Goal: Task Accomplishment & Management: Manage account settings

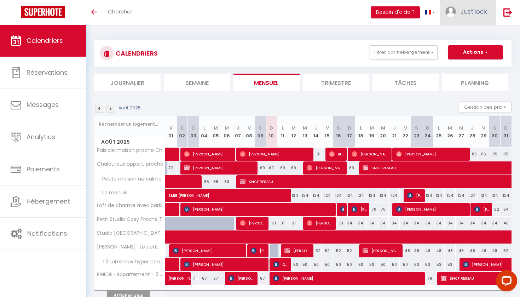
click at [471, 11] on span "Just'lock" at bounding box center [473, 11] width 27 height 9
click at [468, 38] on link "Paramètres" at bounding box center [467, 35] width 52 height 12
select select "28"
select select "fr"
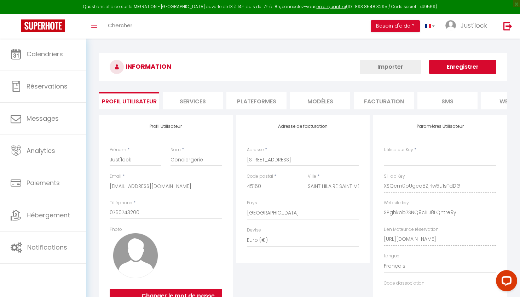
type input "XSQcm0pUgeq8Zjrlw5u1sTdDG"
type input "SPghkob7SNQ9c1LJ8LQntre9y"
type input "[URL][DOMAIN_NAME]"
select select "fr"
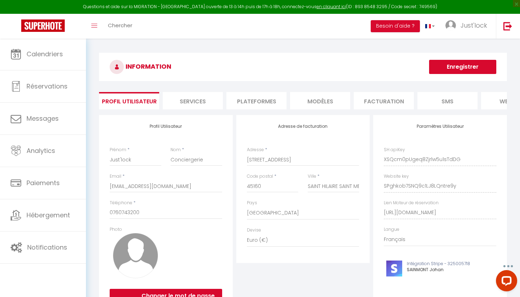
click at [246, 101] on li "Plateformes" at bounding box center [256, 100] width 60 height 17
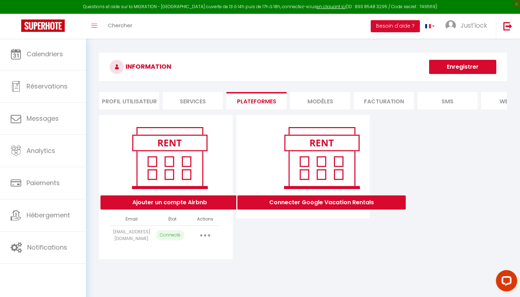
click at [214, 204] on button "Ajouter un compte Airbnb" at bounding box center [169, 202] width 138 height 14
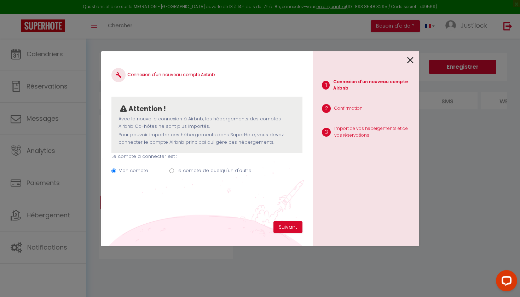
click at [204, 174] on div "Le compte de quelqu'un d'autre" at bounding box center [213, 172] width 75 height 10
click at [179, 167] on label "Le compte de quelqu'un d'autre" at bounding box center [213, 170] width 75 height 7
click at [174, 168] on input "Le compte de quelqu'un d'autre" at bounding box center [171, 170] width 5 height 5
radio input "true"
radio input "false"
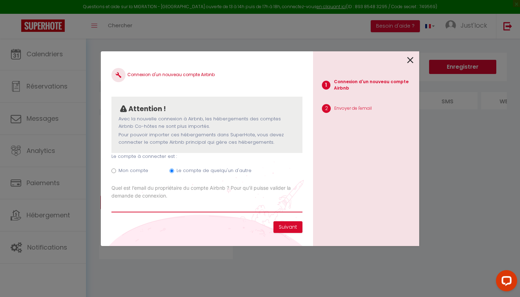
paste input "[EMAIL_ADDRESS][DOMAIN_NAME]"
type input "[EMAIL_ADDRESS][DOMAIN_NAME]"
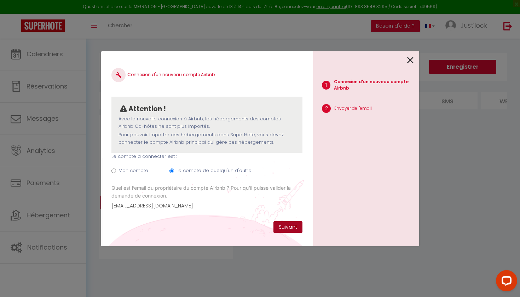
click at [291, 224] on button "Suivant" at bounding box center [287, 227] width 29 height 12
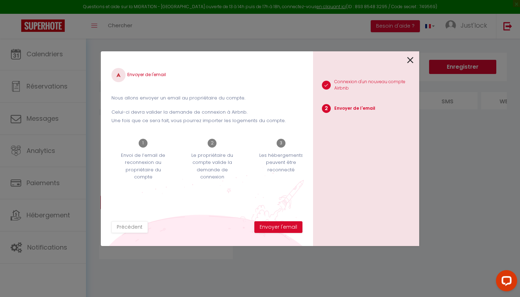
click at [291, 224] on button "Envoyer l'email" at bounding box center [278, 227] width 48 height 12
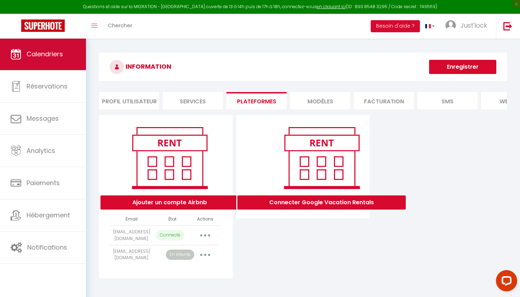
click at [43, 48] on link "Calendriers" at bounding box center [43, 54] width 86 height 32
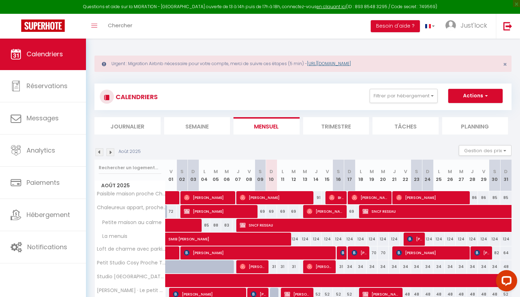
click at [351, 63] on link "[URL][DOMAIN_NAME]" at bounding box center [329, 63] width 44 height 6
click at [407, 97] on button "Filtrer par hébergement" at bounding box center [403, 96] width 68 height 14
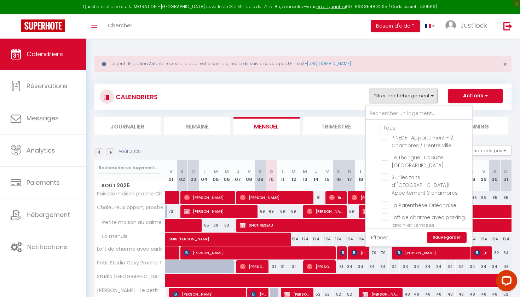
scroll to position [0, 0]
click at [379, 109] on input "text" at bounding box center [419, 113] width 106 height 13
type input "m"
checkbox input "false"
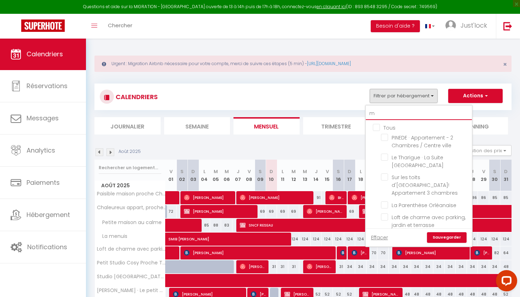
checkbox input "false"
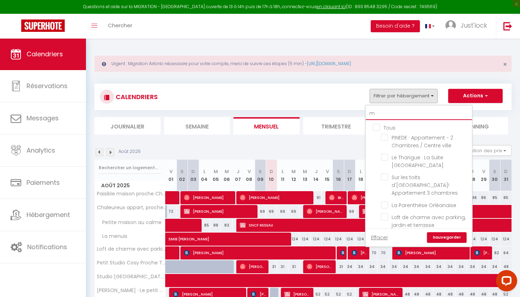
checkbox input "false"
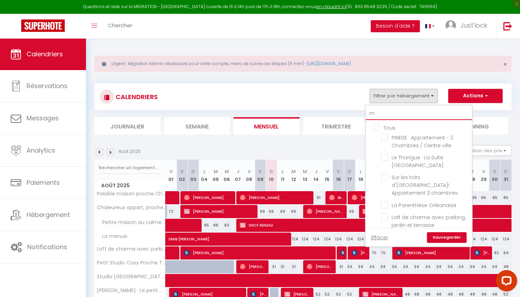
checkbox input "false"
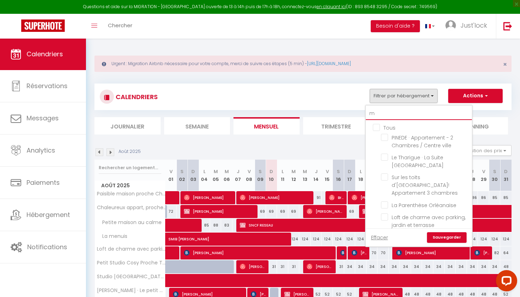
checkbox input "false"
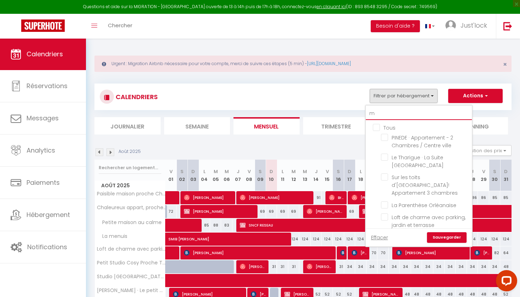
checkbox input "false"
type input "ma"
checkbox input "false"
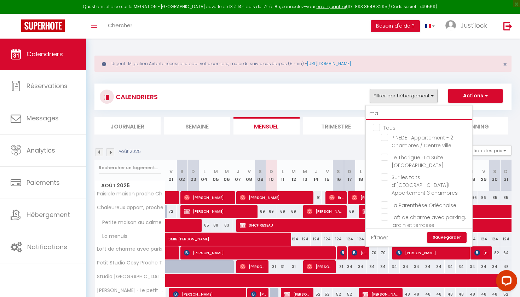
checkbox input "false"
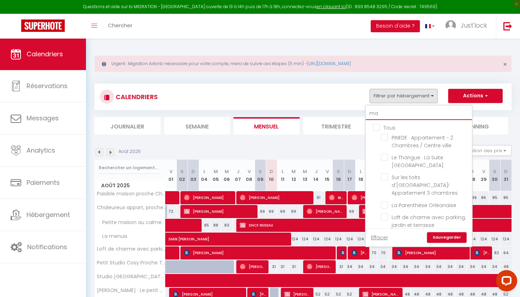
checkbox input "false"
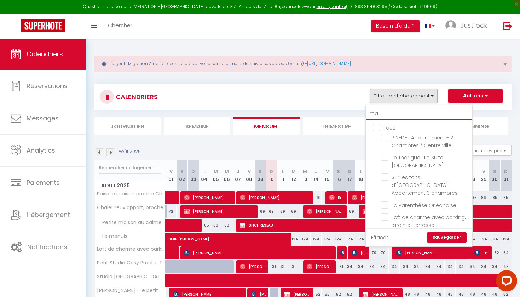
checkbox input "false"
type input "mai"
checkbox input "false"
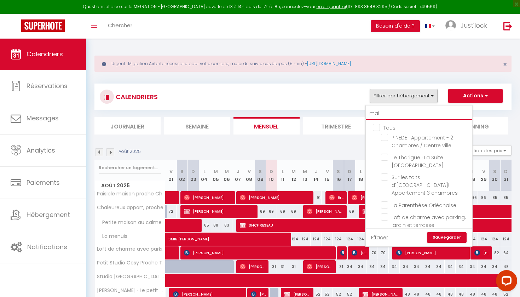
checkbox input "false"
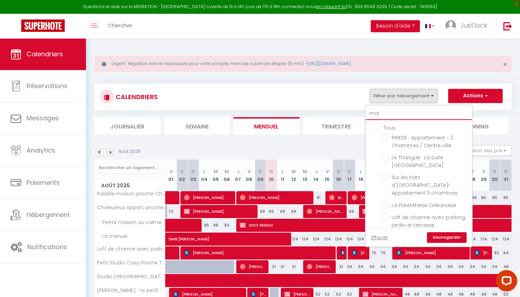
checkbox input "false"
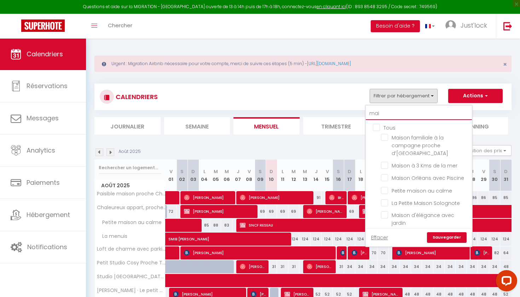
type input "mais"
checkbox input "false"
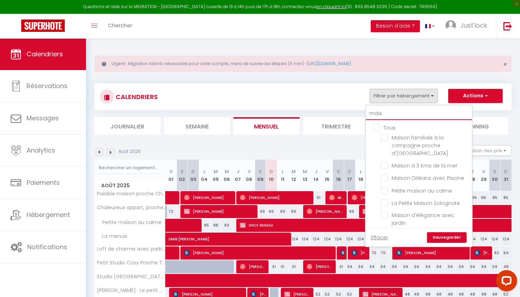
checkbox input "false"
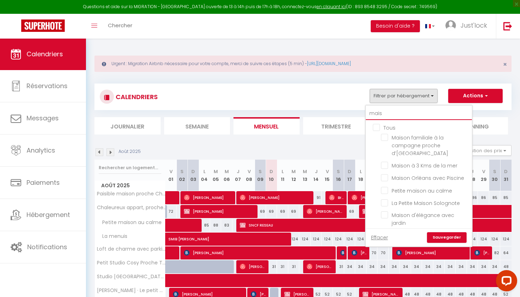
checkbox input "false"
type input "maiso"
checkbox input "false"
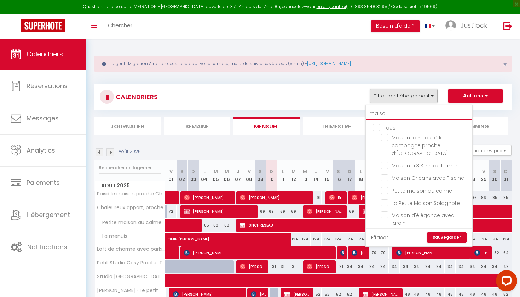
checkbox input "false"
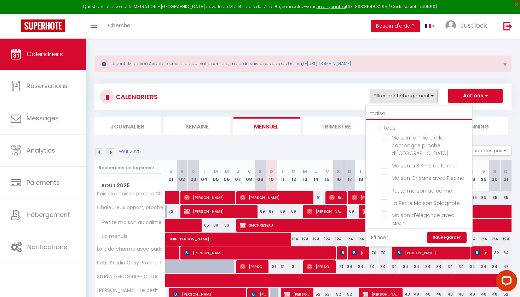
checkbox input "false"
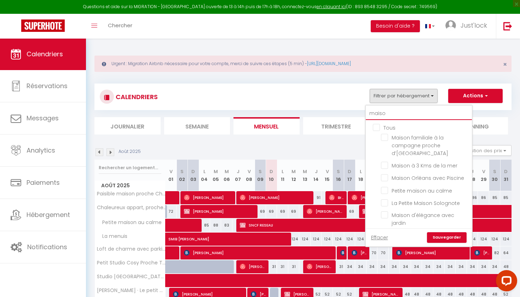
checkbox input "false"
type input "maison"
checkbox input "false"
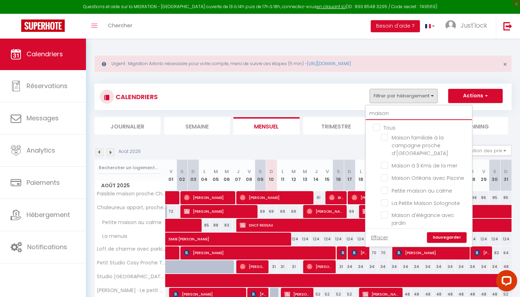
checkbox input "false"
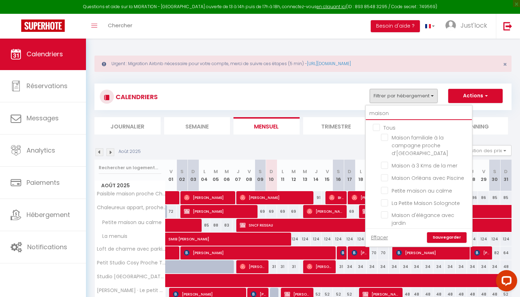
checkbox input "false"
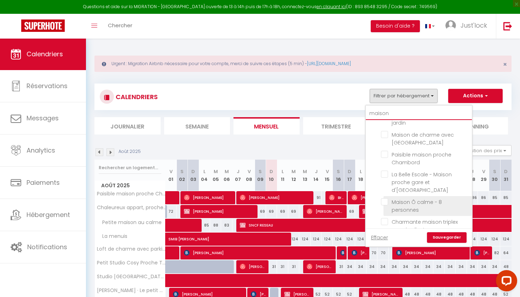
type input "maison"
click at [384, 198] on input "Maison Ô calme - 8 personnes" at bounding box center [425, 201] width 88 height 7
checkbox input "true"
checkbox input "false"
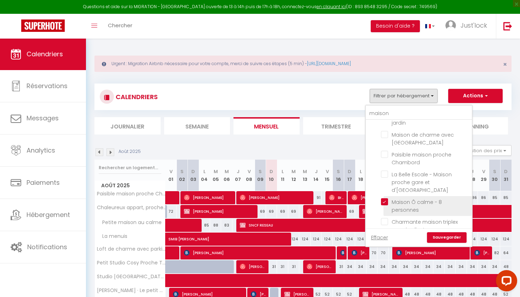
checkbox input "false"
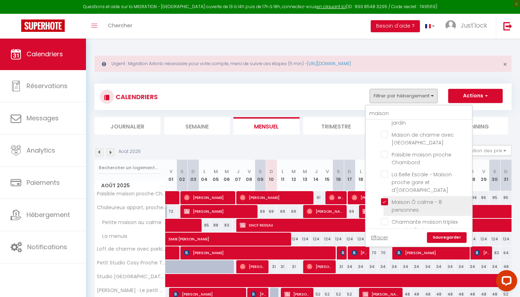
checkbox input "false"
click at [442, 237] on link "Sauvegarder" at bounding box center [447, 237] width 40 height 11
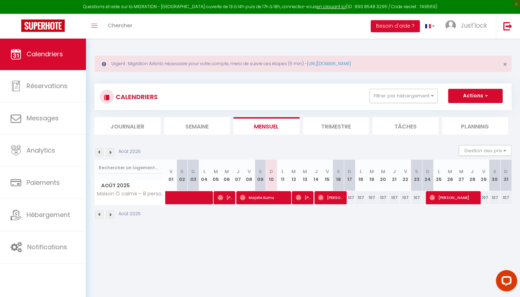
click at [352, 200] on div "107" at bounding box center [349, 197] width 11 height 13
type input "107"
type input "Dim 17 Août 2025"
type input "Lun 18 Août 2025"
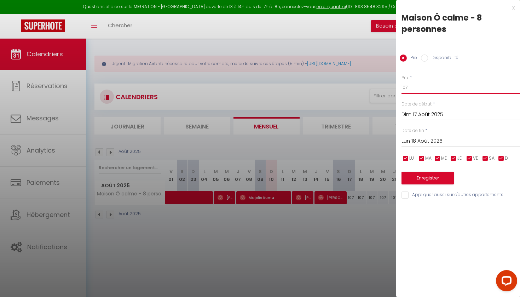
click at [404, 85] on input "107" at bounding box center [460, 87] width 118 height 13
type input "121"
click at [436, 140] on input "Lun 18 Août 2025" at bounding box center [460, 140] width 118 height 9
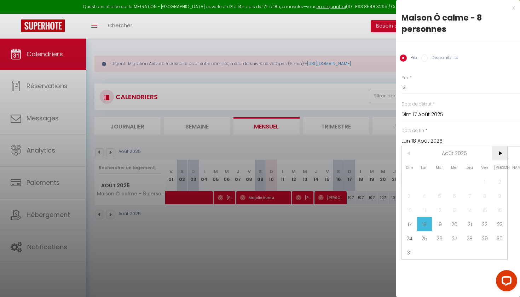
click at [500, 148] on span ">" at bounding box center [499, 153] width 15 height 14
click at [502, 196] on span "13" at bounding box center [499, 195] width 15 height 14
type input "[DATE]"
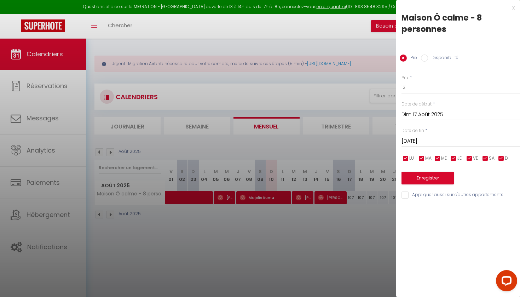
click at [445, 172] on button "Enregistrer" at bounding box center [427, 177] width 52 height 13
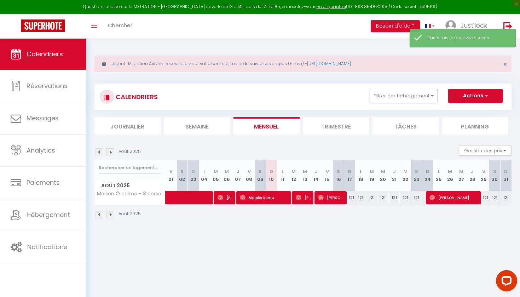
click at [352, 196] on div "121" at bounding box center [349, 197] width 11 height 13
type input "121"
type input "Dim 17 Août 2025"
type input "Lun 18 Août 2025"
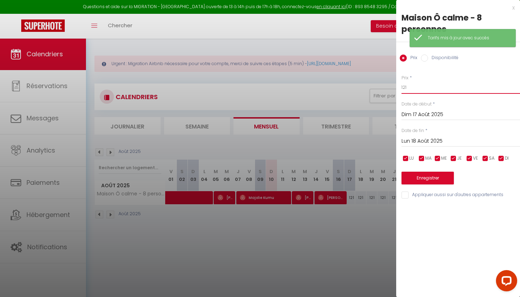
click at [408, 86] on input "121" at bounding box center [460, 87] width 118 height 13
type input "119"
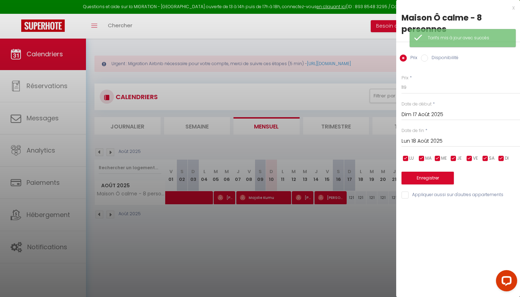
click at [435, 135] on div "[DATE] < [DATE] > Dim Lun Mar Mer Jeu Ven Sam 1 2 3 4 5 6 7 8 9 10 11 12 13 14 …" at bounding box center [460, 140] width 118 height 13
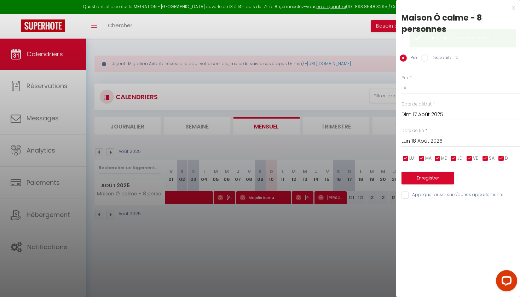
click at [437, 141] on input "Lun 18 Août 2025" at bounding box center [460, 140] width 118 height 9
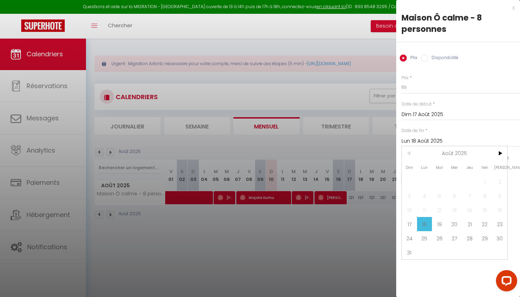
click at [374, 217] on div at bounding box center [260, 148] width 520 height 297
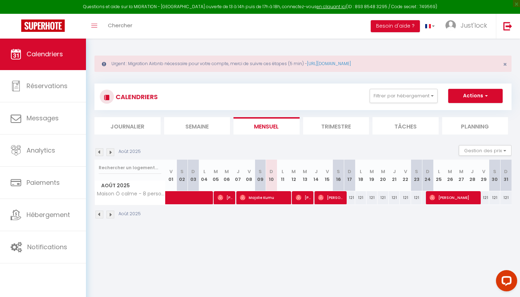
click at [360, 197] on div "121" at bounding box center [360, 197] width 11 height 13
type input "121"
type input "Lun 18 Août 2025"
type input "[DATE]"
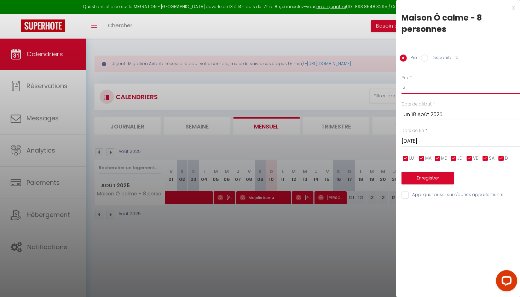
click at [432, 86] on input "121" at bounding box center [460, 87] width 118 height 13
type input "119"
click at [425, 141] on input "[DATE]" at bounding box center [460, 140] width 118 height 9
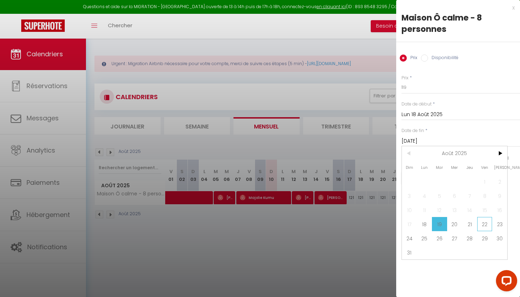
click at [485, 224] on span "22" at bounding box center [484, 224] width 15 height 14
type input "Ven 22 Août 2025"
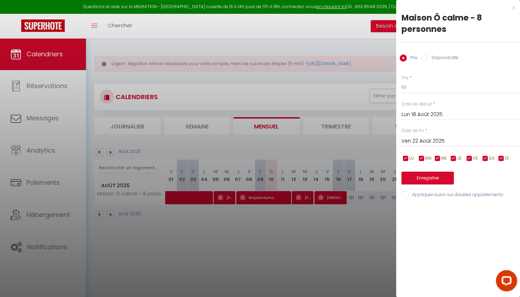
click at [432, 172] on button "Enregistrer" at bounding box center [427, 177] width 52 height 13
